Goal: Task Accomplishment & Management: Manage account settings

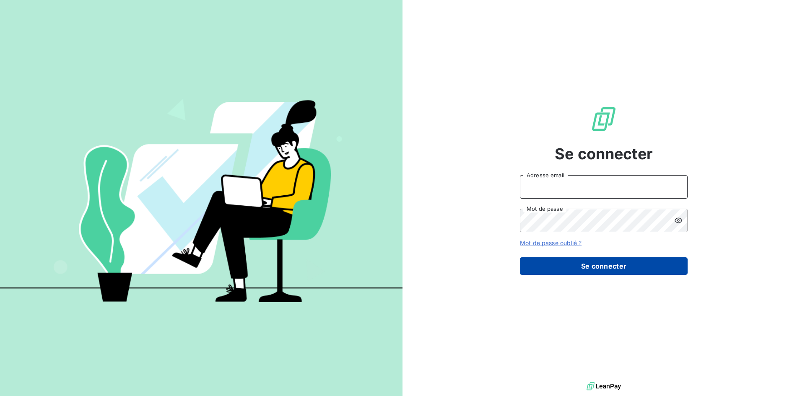
type input "[EMAIL_ADDRESS][DOMAIN_NAME]"
click at [603, 273] on button "Se connecter" at bounding box center [604, 266] width 168 height 18
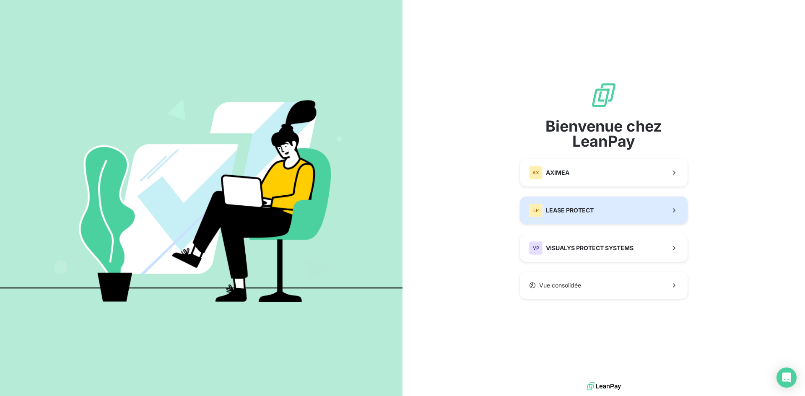
click at [591, 206] on span "LEASE PROTECT" at bounding box center [570, 210] width 48 height 8
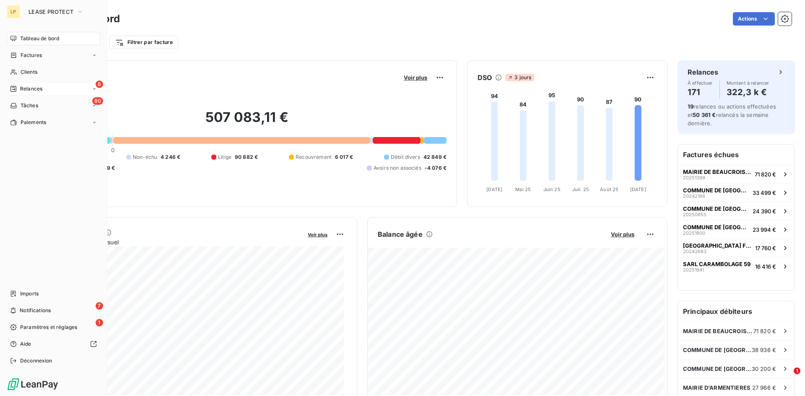
click at [40, 89] on span "Relances" at bounding box center [31, 89] width 22 height 8
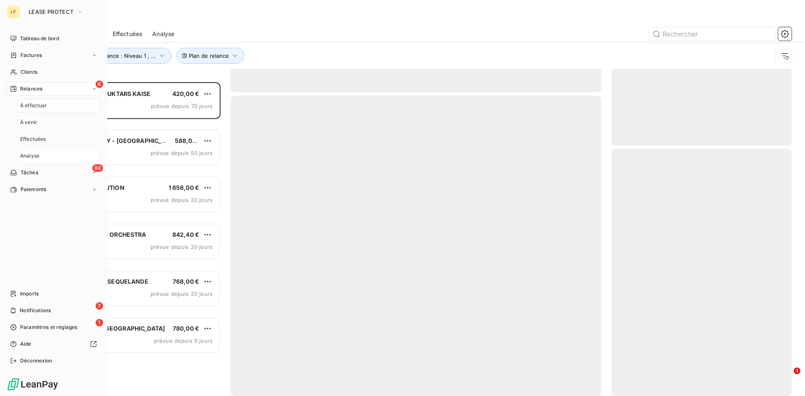
click at [44, 152] on div "Analyse" at bounding box center [58, 155] width 83 height 13
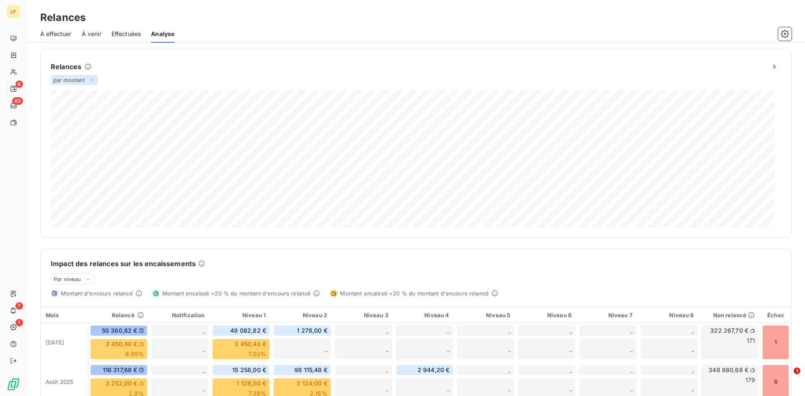
click at [92, 80] on icon at bounding box center [91, 80] width 3 height 2
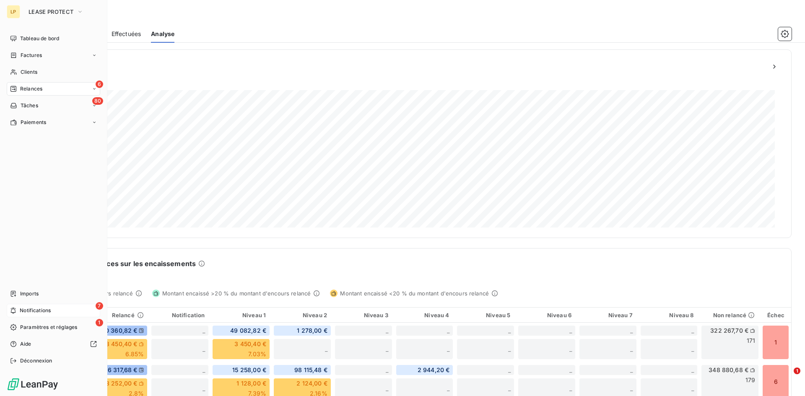
click at [27, 308] on span "Notifications" at bounding box center [35, 311] width 31 height 8
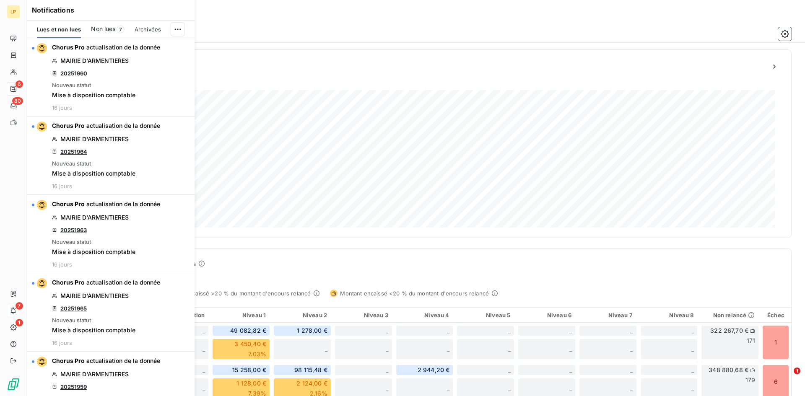
click at [117, 28] on span "7" at bounding box center [121, 30] width 8 height 8
click at [176, 31] on html "LP 6 80 7 1 Relances À effectuer À venir Effectuées Analyse Relances par montan…" at bounding box center [402, 198] width 805 height 396
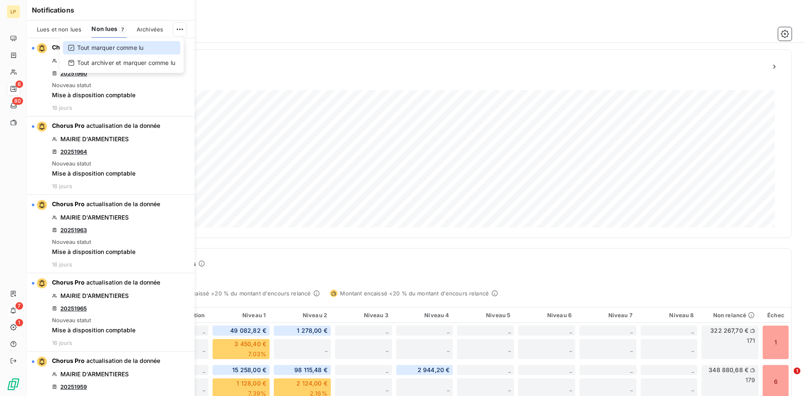
click at [167, 44] on div "Tout marquer comme lu" at bounding box center [121, 47] width 117 height 13
click at [181, 31] on html "LP 6 80 7 1 Relances À effectuer À venir Effectuées Analyse Relances par montan…" at bounding box center [402, 198] width 805 height 396
click at [137, 45] on div "Tout marquer comme lu" at bounding box center [121, 47] width 117 height 13
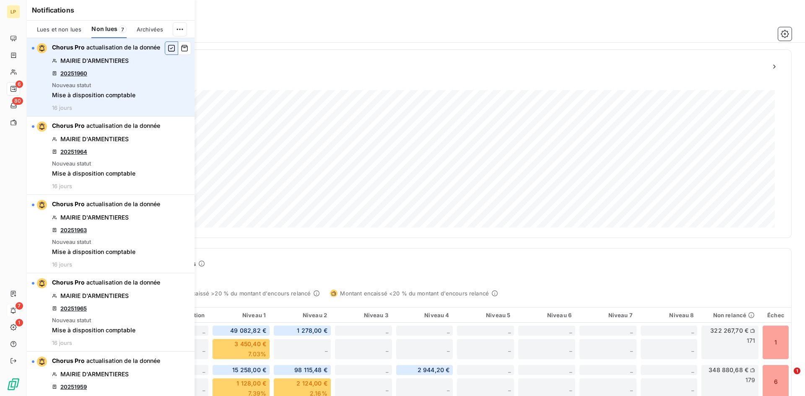
click at [168, 48] on icon "button" at bounding box center [172, 48] width 8 height 8
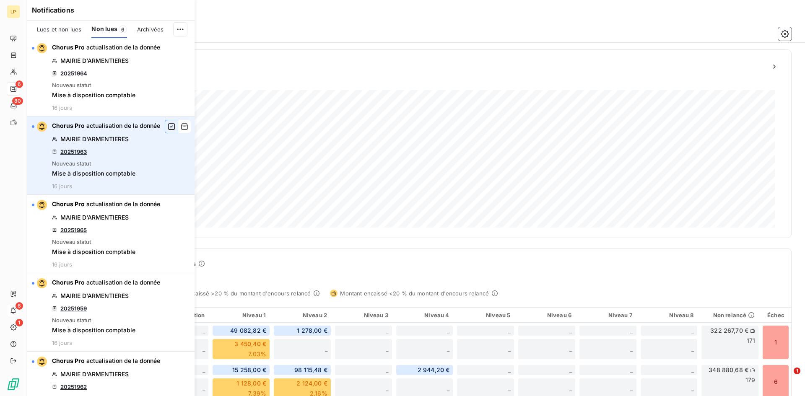
click at [168, 129] on icon "button" at bounding box center [171, 126] width 7 height 7
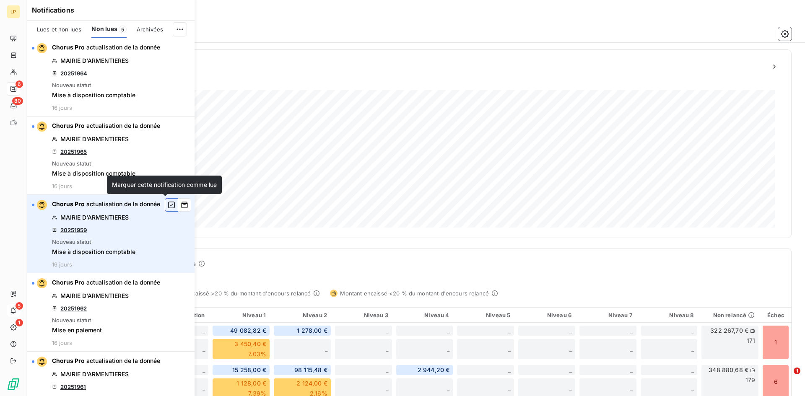
click at [168, 205] on icon "button" at bounding box center [172, 205] width 8 height 8
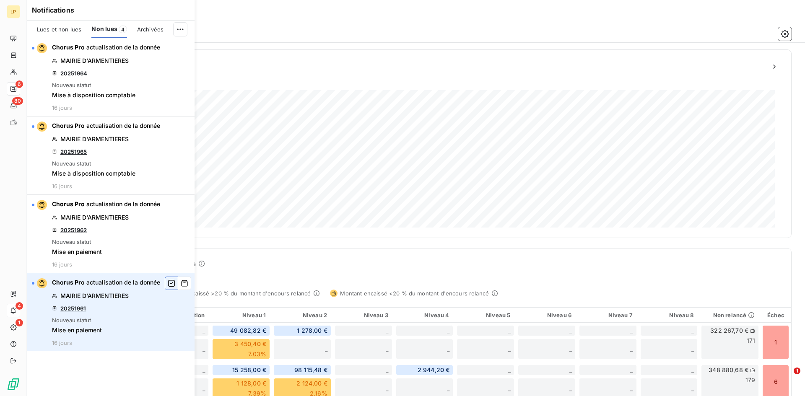
click at [174, 286] on icon "button" at bounding box center [171, 283] width 7 height 7
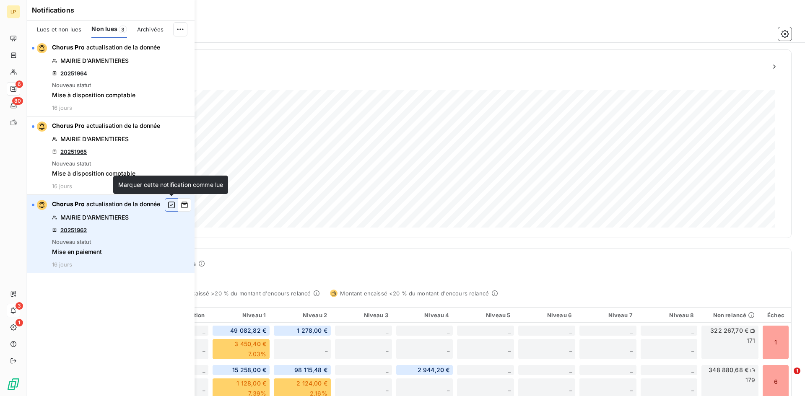
click at [168, 205] on icon "button" at bounding box center [172, 205] width 8 height 8
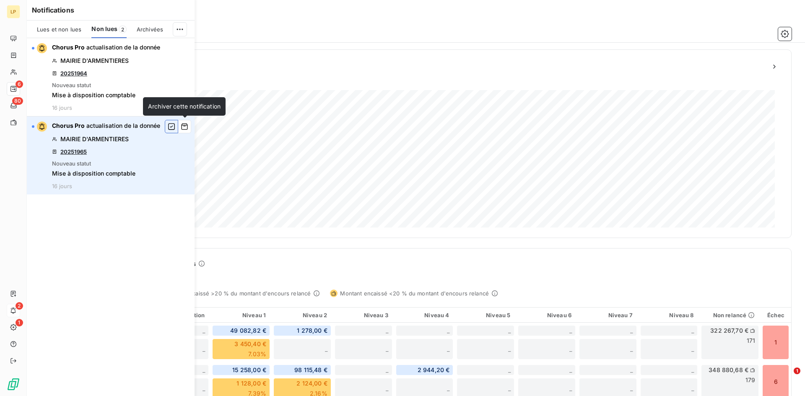
click at [174, 125] on icon "button" at bounding box center [172, 126] width 8 height 8
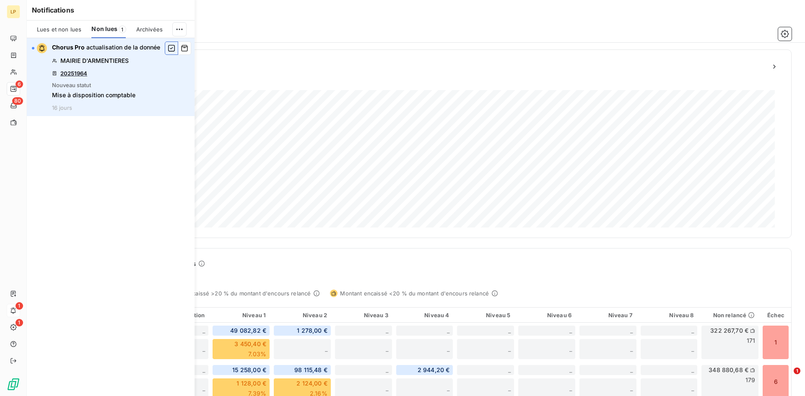
click at [170, 51] on icon "button" at bounding box center [172, 48] width 8 height 8
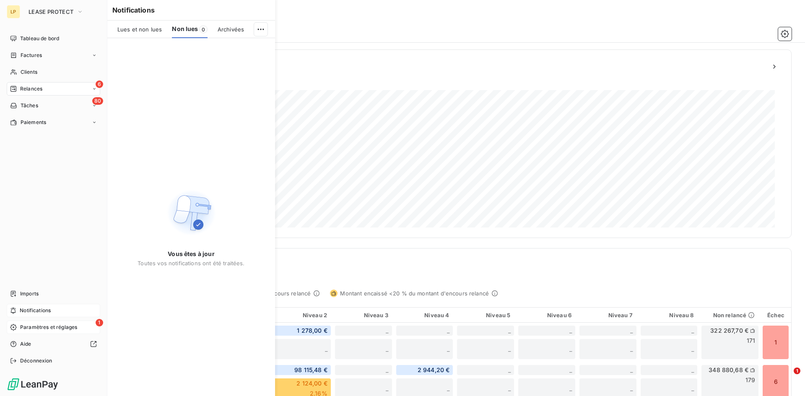
click at [56, 332] on div "1 Paramètres et réglages" at bounding box center [53, 327] width 93 height 13
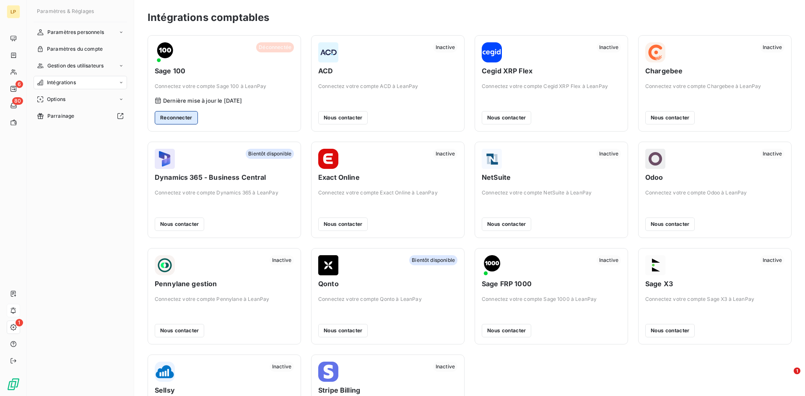
click at [184, 119] on button "Reconnecter" at bounding box center [176, 117] width 43 height 13
click at [190, 118] on button "Reconnecter" at bounding box center [176, 117] width 43 height 13
click at [184, 118] on button "Reconnecter" at bounding box center [176, 117] width 43 height 13
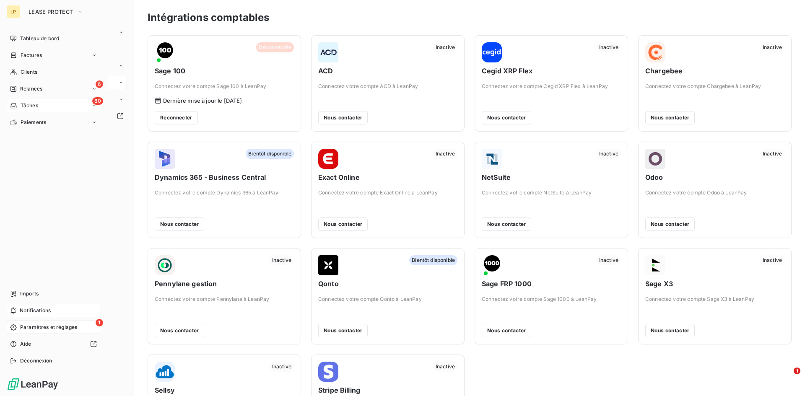
click at [21, 103] on span "Tâches" at bounding box center [30, 106] width 18 height 8
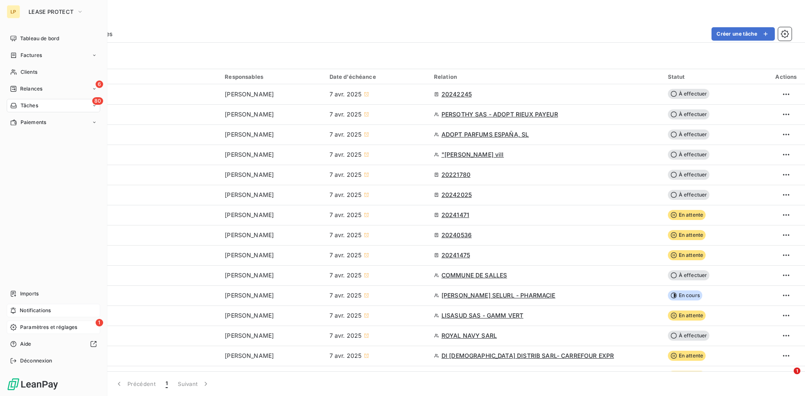
click at [20, 327] on span "Paramètres et réglages" at bounding box center [48, 328] width 57 height 8
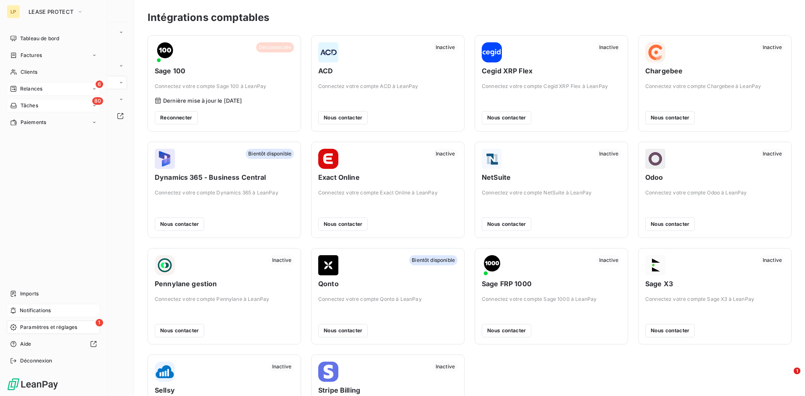
click at [42, 91] on span "Relances" at bounding box center [31, 89] width 22 height 8
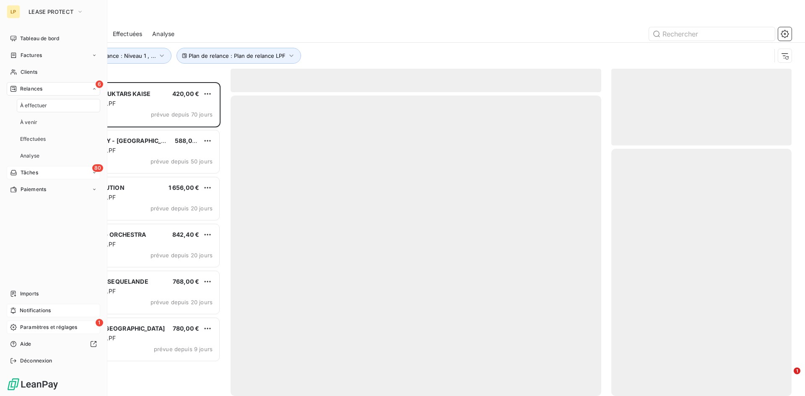
scroll to position [308, 174]
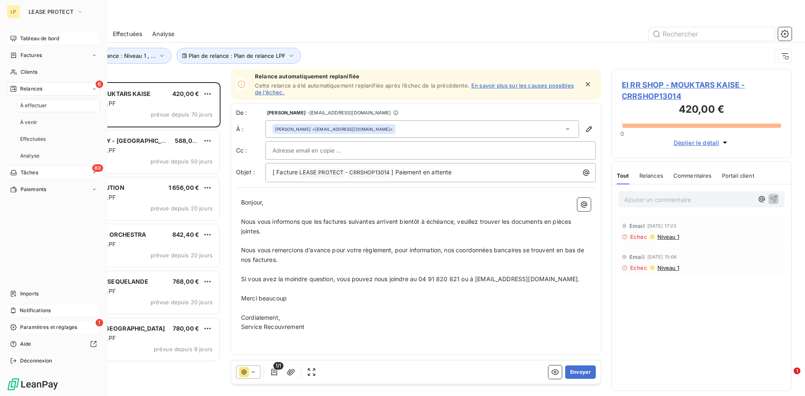
click at [38, 36] on span "Tableau de bord" at bounding box center [39, 39] width 39 height 8
